Goal: Check status

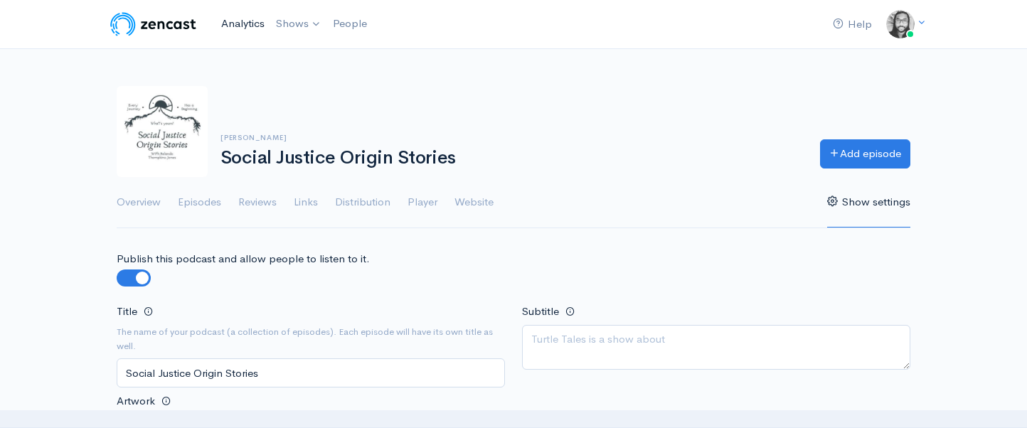
click at [233, 23] on link "Analytics" at bounding box center [242, 24] width 55 height 31
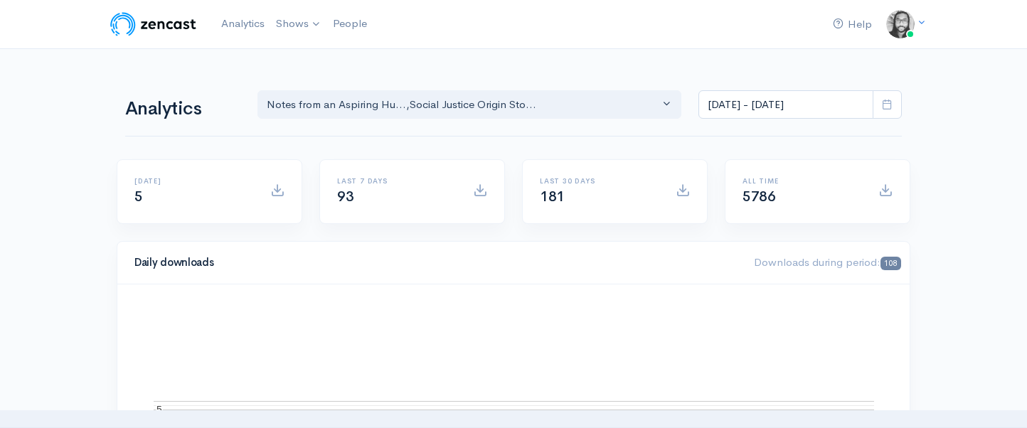
click at [334, 124] on div "Analytics Notes from an Aspiring Hu... Social Justice Origin Sto... Notes from …" at bounding box center [513, 103] width 777 height 68
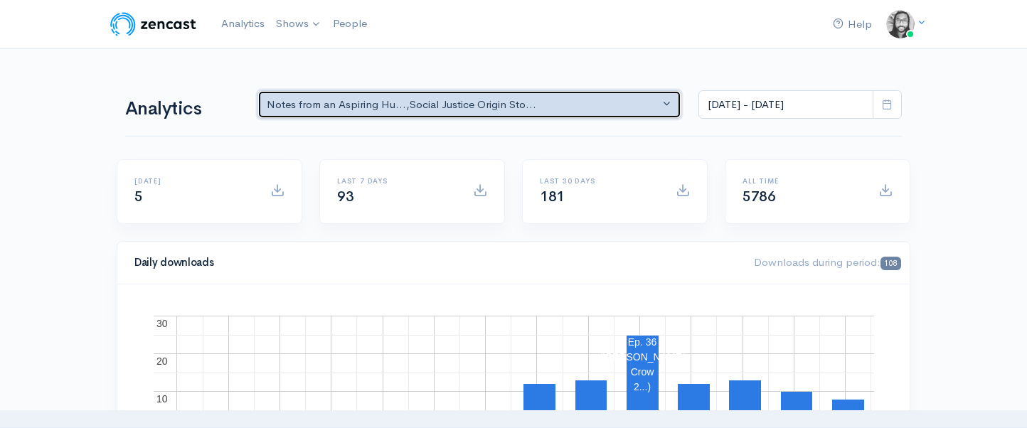
click at [337, 116] on button "Notes from an Aspiring Hu... , Social Justice Origin Sto..." at bounding box center [469, 104] width 424 height 29
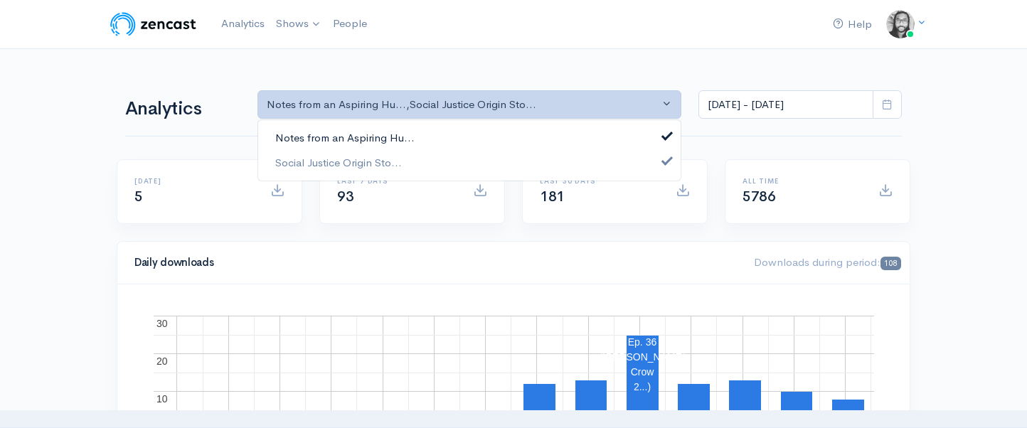
click at [339, 132] on span "Notes from an Aspiring Hu..." at bounding box center [344, 138] width 139 height 16
select select "14701"
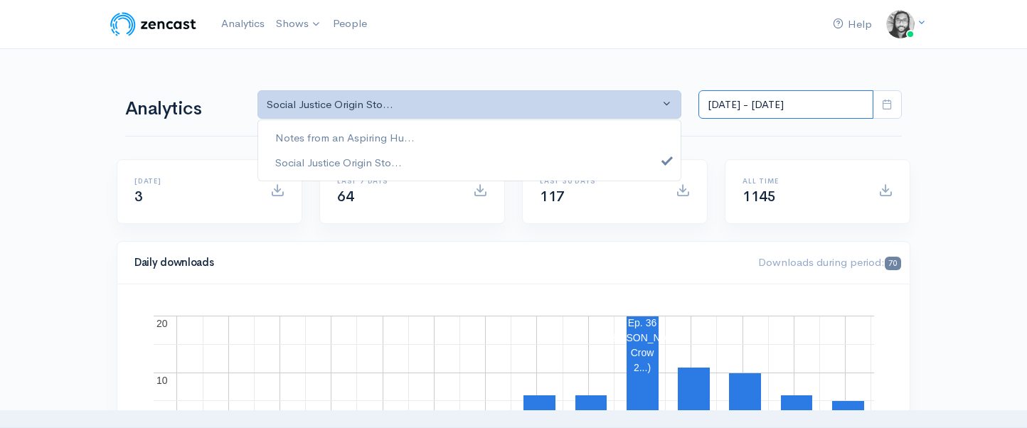
click at [737, 105] on input "[DATE] - [DATE]" at bounding box center [785, 104] width 175 height 29
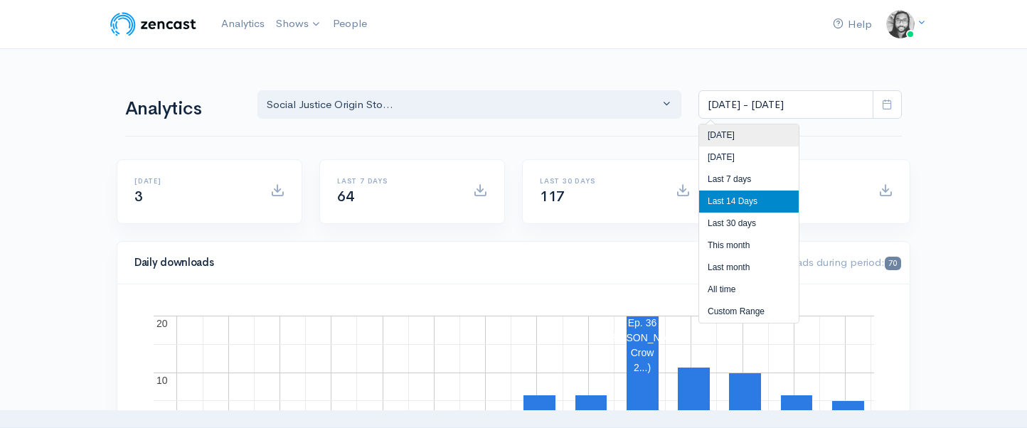
click at [740, 132] on li "[DATE]" at bounding box center [749, 135] width 100 height 22
type input "[DATE] - [DATE]"
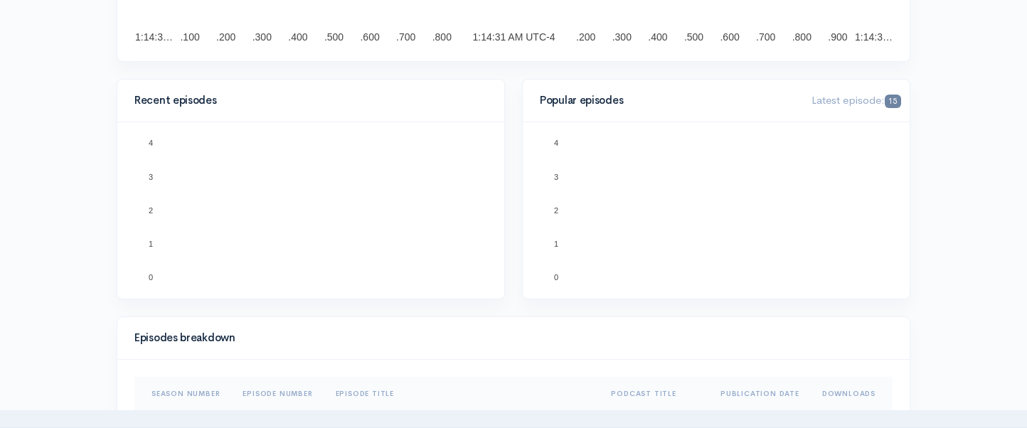
scroll to position [337, 0]
